Goal: Navigation & Orientation: Find specific page/section

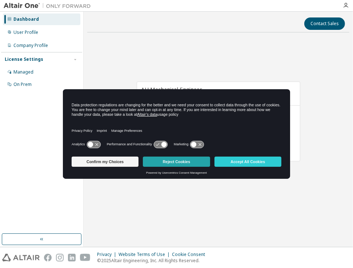
click at [193, 162] on button "Reject Cookies" at bounding box center [176, 161] width 67 height 10
